Goal: Use online tool/utility: Utilize a website feature to perform a specific function

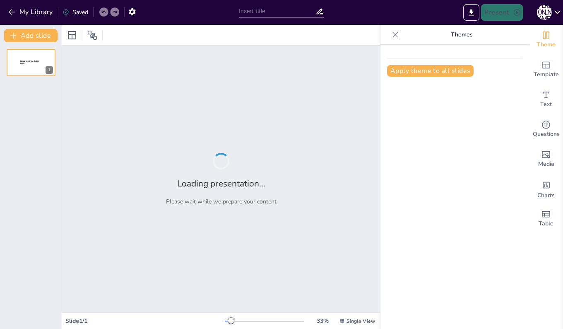
type input "経営学の基本概念と企業の役割"
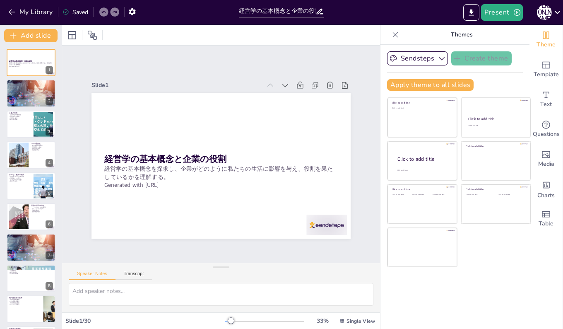
checkbox input "true"
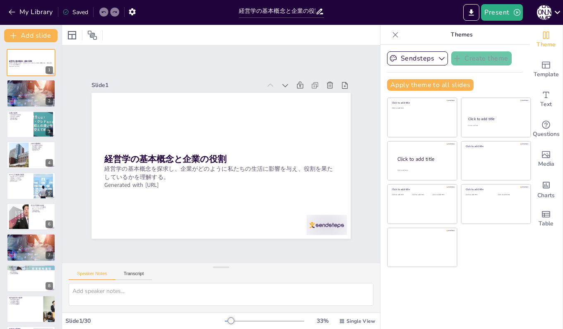
checkbox input "true"
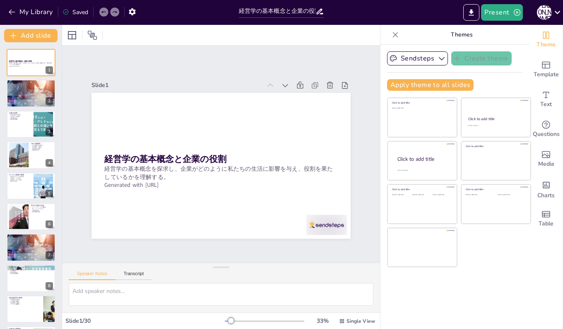
checkbox input "true"
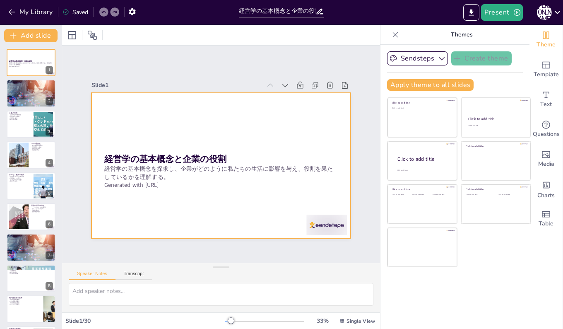
checkbox input "true"
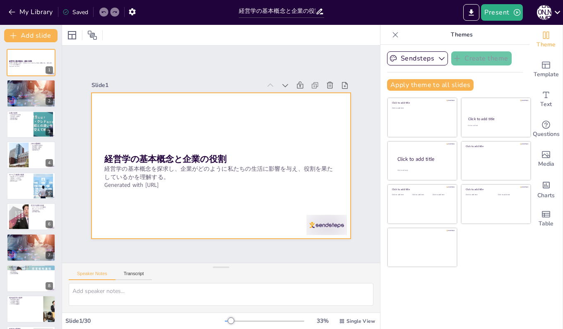
checkbox input "true"
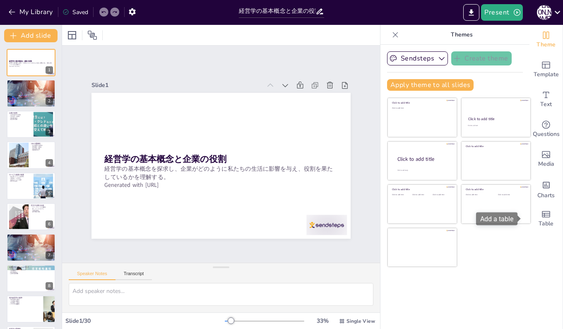
checkbox input "true"
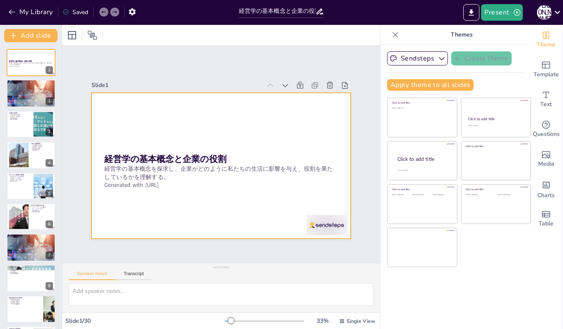
checkbox input "true"
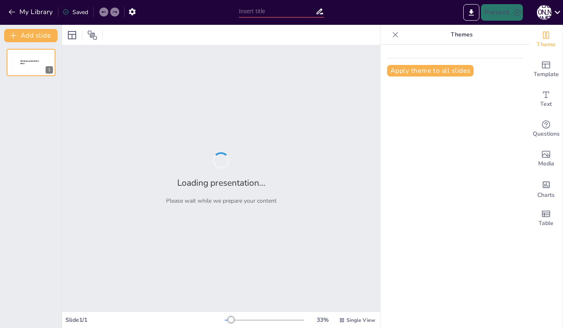
type input "経営学の基本概念と企業の役割"
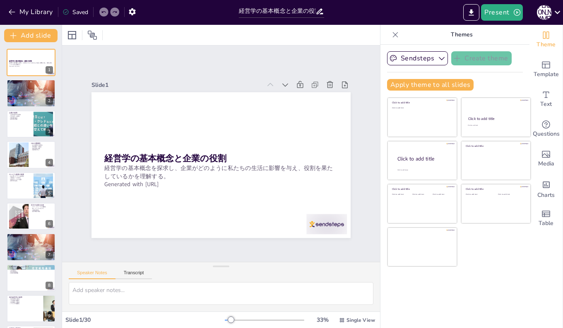
checkbox input "true"
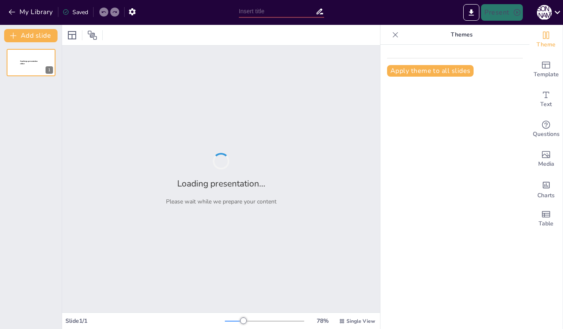
type input "経営学の基本概念と企業の役割"
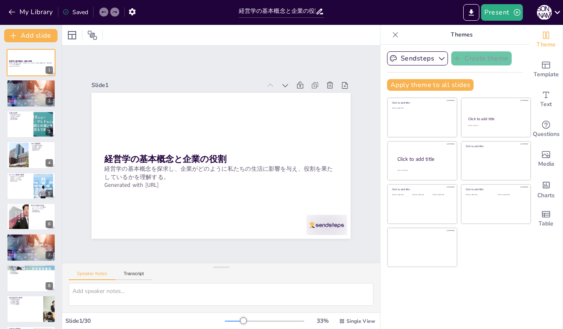
checkbox input "true"
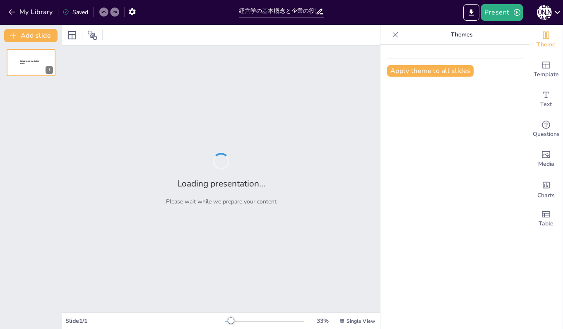
type input "経営学の基本概念と企業の役割"
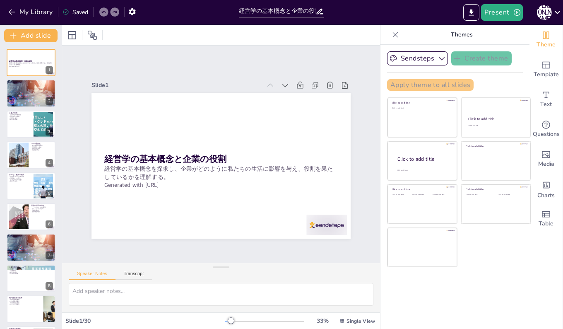
checkbox input "true"
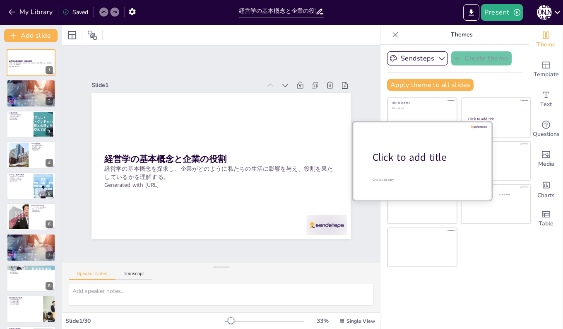
checkbox input "true"
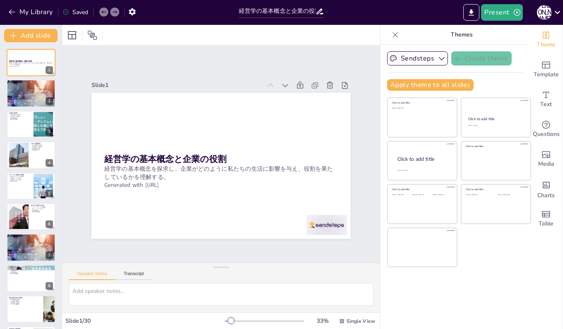
checkbox input "true"
